Goal: Find specific fact: Find specific fact

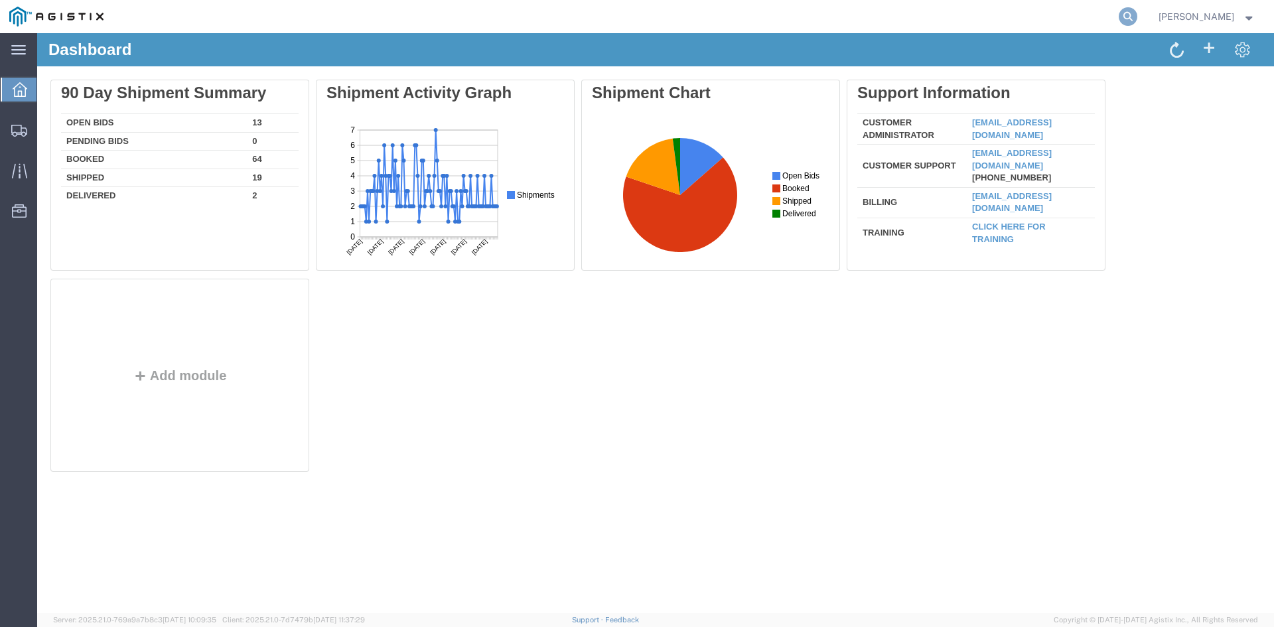
click at [1137, 19] on icon at bounding box center [1127, 16] width 19 height 19
click at [1017, 18] on input "search" at bounding box center [916, 17] width 403 height 32
paste input "57126298"
type input "57126298"
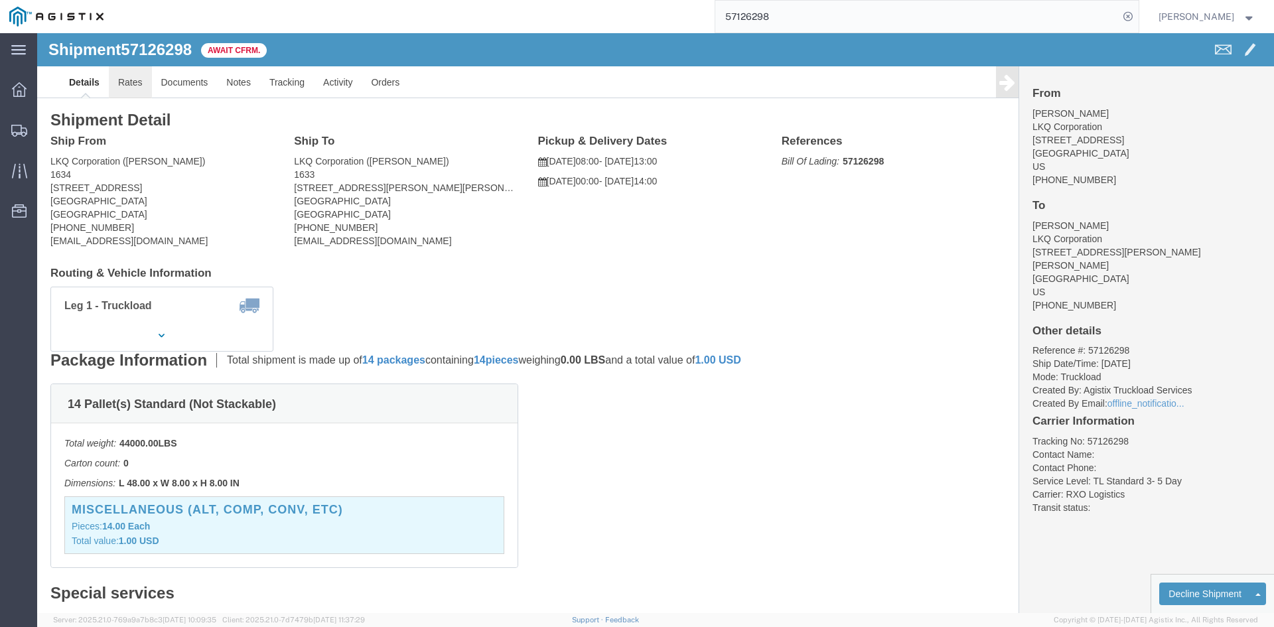
click link "Rates"
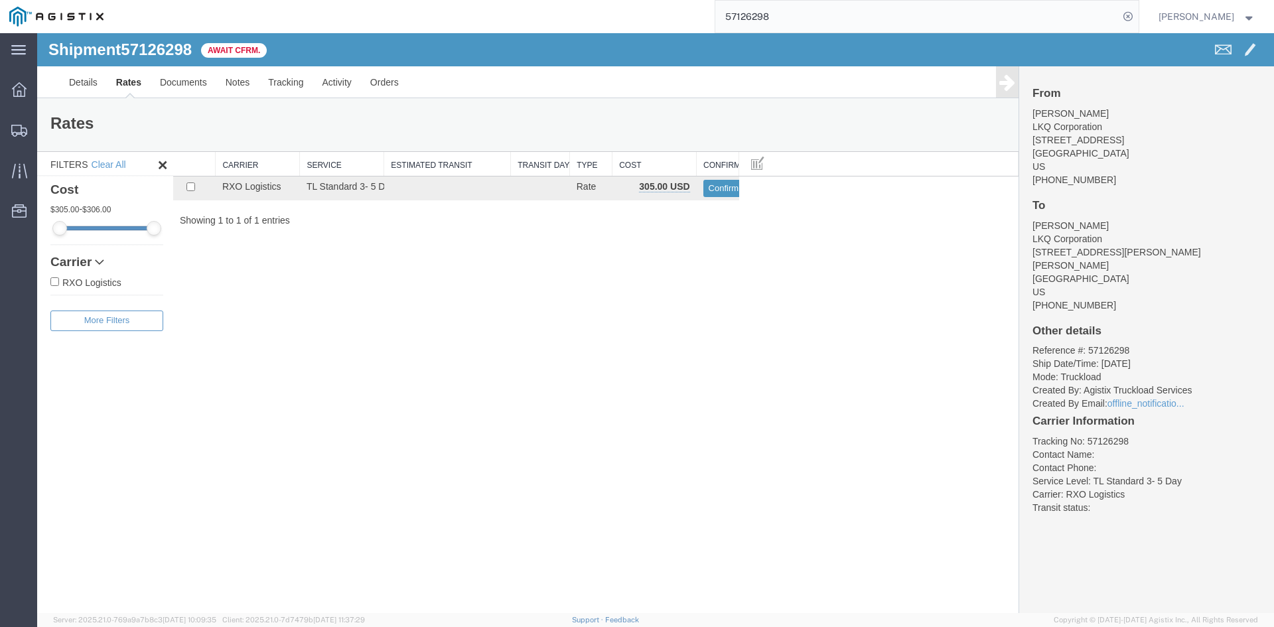
click at [55, 82] on div "Details Rates Documents Notes Tracking Activity Orders From [PERSON_NAME] v LKQ…" at bounding box center [655, 82] width 1236 height 32
click at [75, 81] on link "Details" at bounding box center [83, 82] width 47 height 32
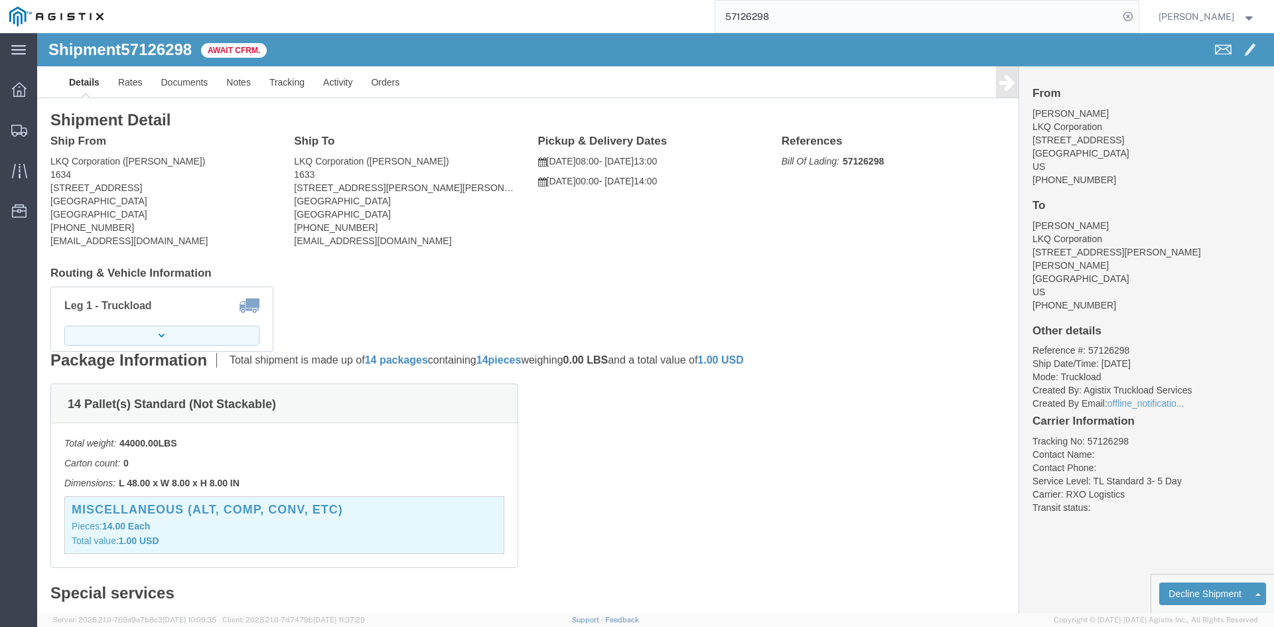
click button "button"
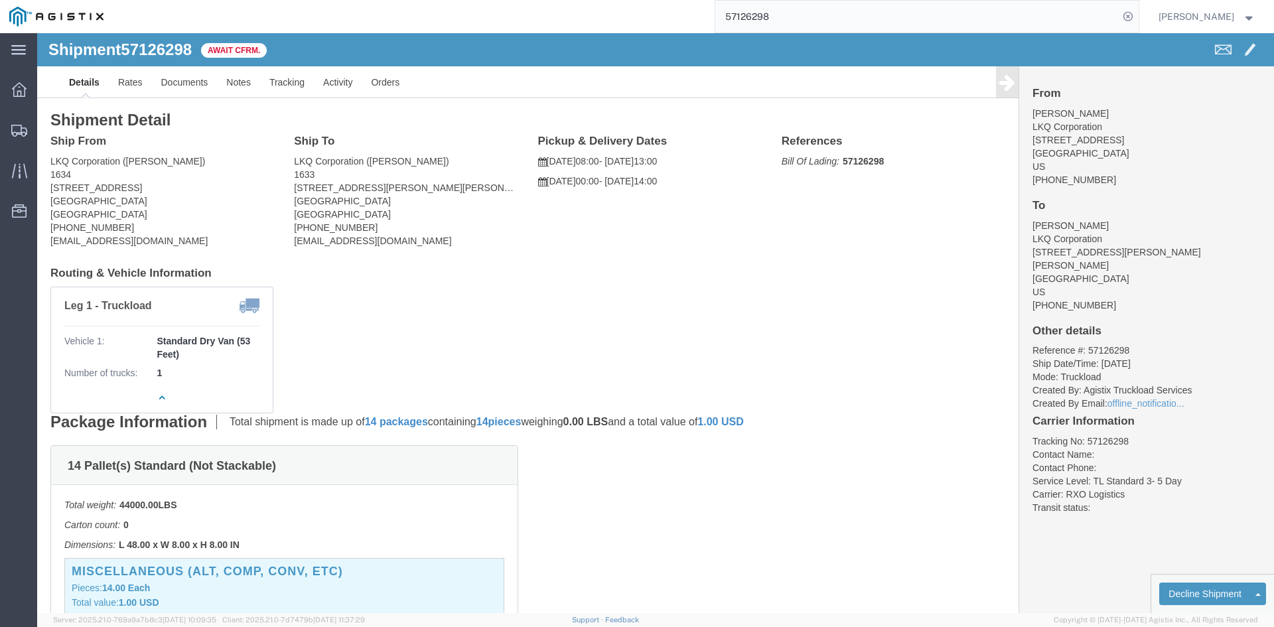
click address "LKQ Corporation ([PERSON_NAME]) 1634 [STREET_ADDRESS] [PHONE_NUMBER] [EMAIL_ADD…"
copy address "30336"
click address "LKQ Corporation ([PERSON_NAME]) 1633 [STREET_ADDRESS][PERSON_NAME] [PHONE_NUMBE…"
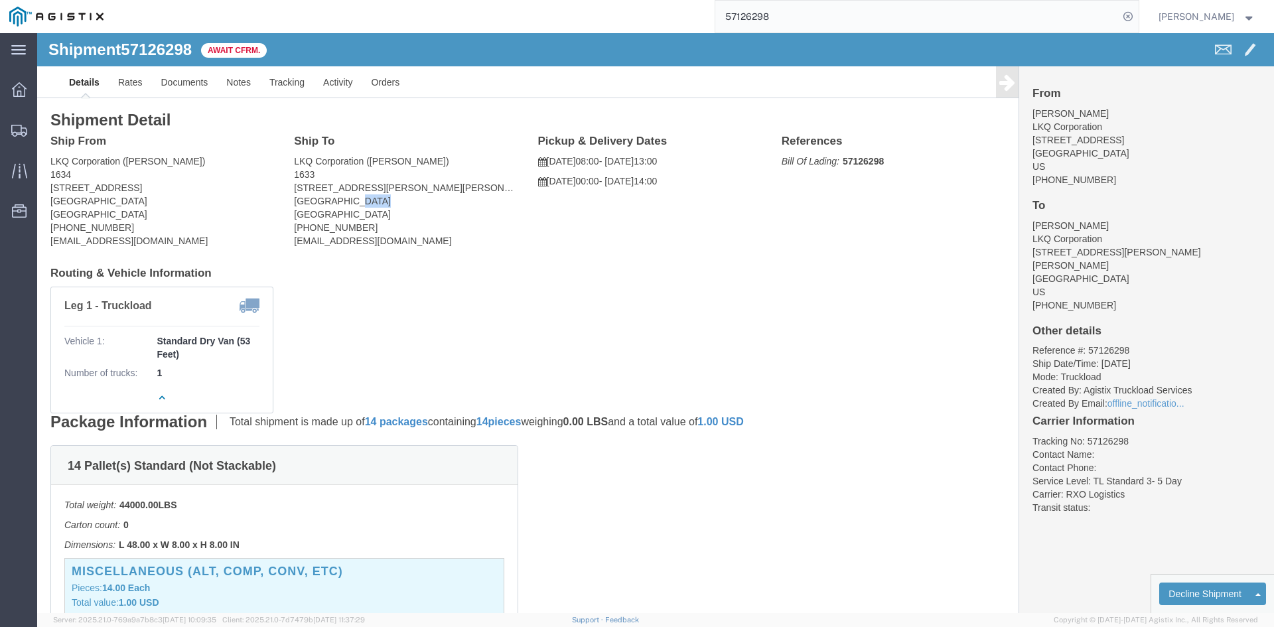
copy address "30336"
drag, startPoint x: 105, startPoint y: 173, endPoint x: 15, endPoint y: 159, distance: 91.3
click address "LKQ Corporation ([PERSON_NAME]) 1634 [STREET_ADDRESS] [PHONE_NUMBER] [EMAIL_ADD…"
copy address "[STREET_ADDRESS]"
drag, startPoint x: 332, startPoint y: 172, endPoint x: 253, endPoint y: 142, distance: 85.0
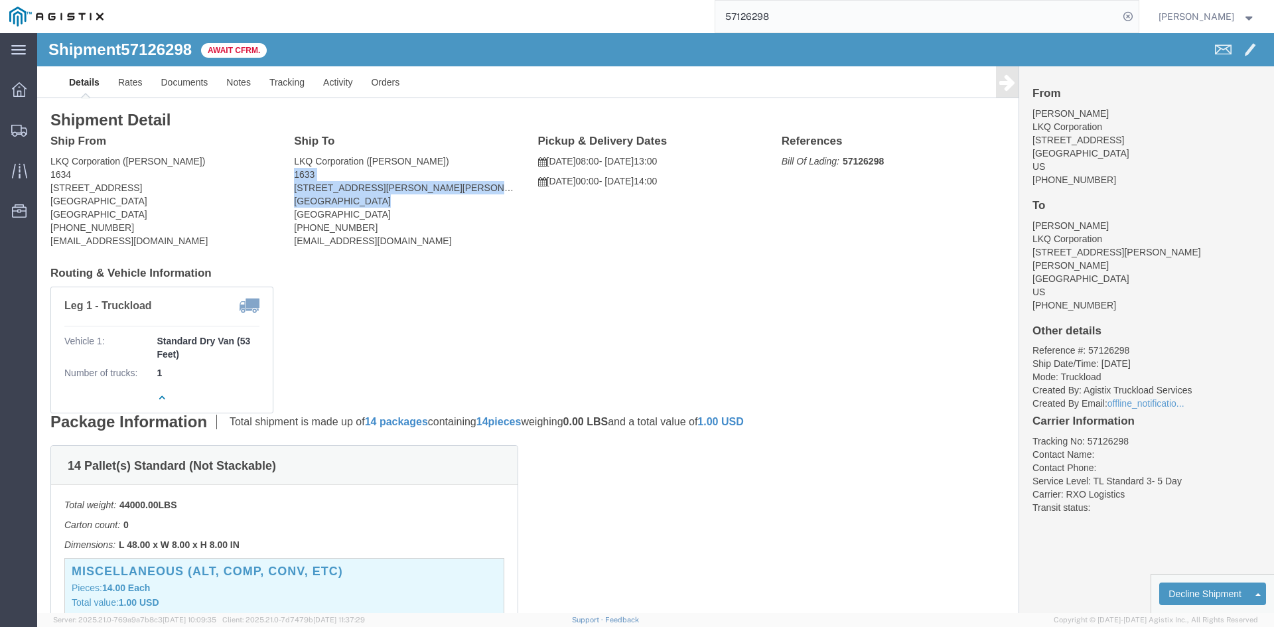
click div "Ship To LKQ Corporation ([PERSON_NAME]) [STREET_ADDRESS][PERSON_NAME] [PHONE_NU…"
click address "LKQ Corporation ([PERSON_NAME]) 1633 [STREET_ADDRESS][PERSON_NAME] [PHONE_NUMBE…"
drag, startPoint x: 345, startPoint y: 166, endPoint x: 255, endPoint y: 161, distance: 90.4
click address "LKQ Corporation ([PERSON_NAME]) 1633 [STREET_ADDRESS][PERSON_NAME] [PHONE_NUMBE…"
copy address "[STREET_ADDRESS][PERSON_NAME]"
